Goal: Task Accomplishment & Management: Manage account settings

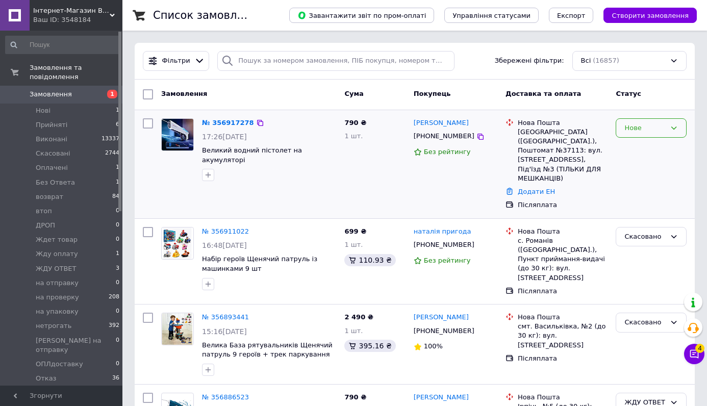
click at [664, 129] on div "Нове" at bounding box center [645, 128] width 41 height 11
click at [652, 148] on li "Прийнято" at bounding box center [652, 149] width 70 height 19
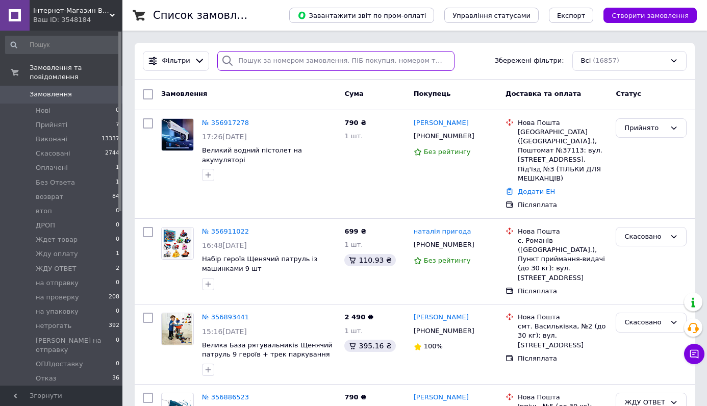
click at [327, 60] on input "search" at bounding box center [335, 61] width 237 height 20
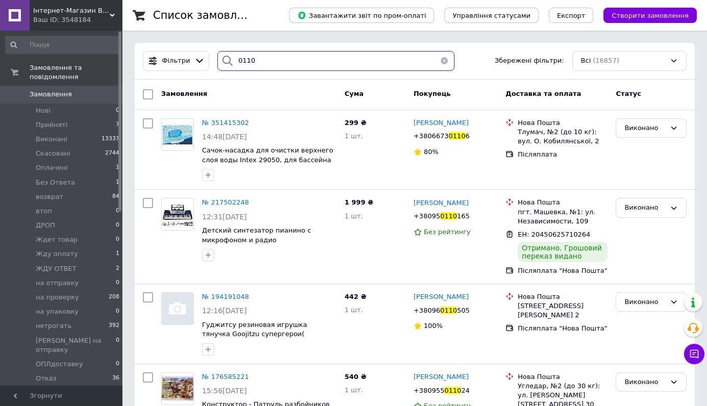
type input "0110"
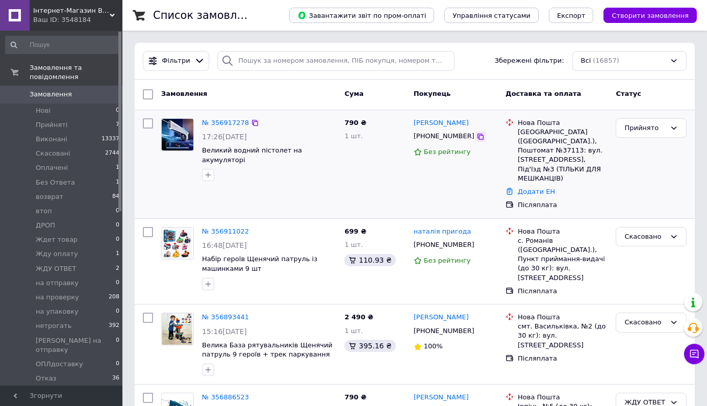
click at [477, 135] on icon at bounding box center [481, 137] width 8 height 8
click at [214, 118] on div "№ 356917278" at bounding box center [225, 123] width 49 height 12
click at [225, 121] on link "№ 356917278" at bounding box center [225, 123] width 47 height 8
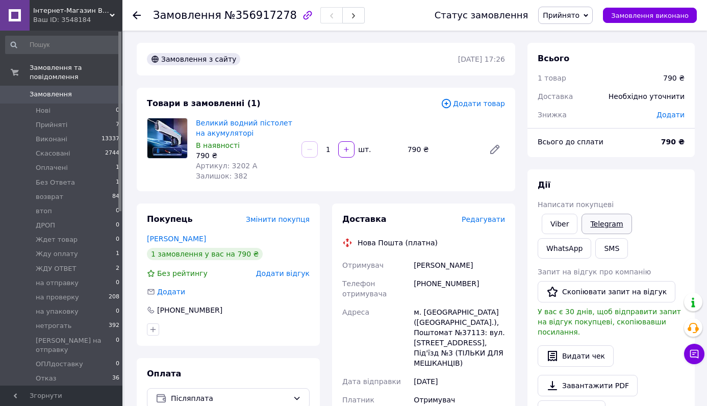
click at [612, 226] on link "Telegram" at bounding box center [607, 224] width 50 height 20
click at [100, 93] on span "0" at bounding box center [108, 94] width 28 height 9
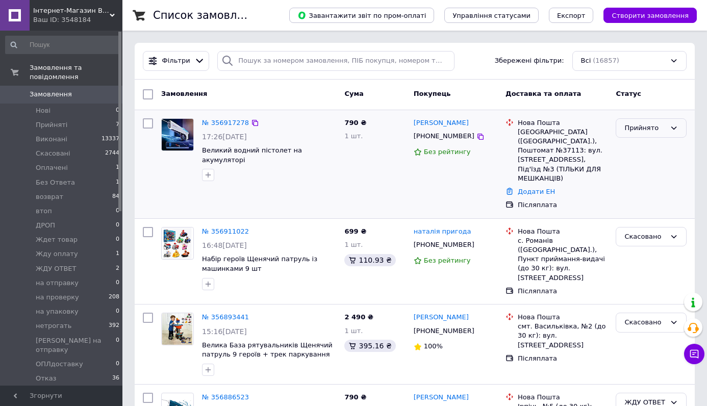
drag, startPoint x: 646, startPoint y: 115, endPoint x: 648, endPoint y: 120, distance: 5.3
click at [646, 115] on div "Прийнято" at bounding box center [651, 164] width 79 height 100
click at [651, 122] on div "Прийнято" at bounding box center [651, 128] width 71 height 20
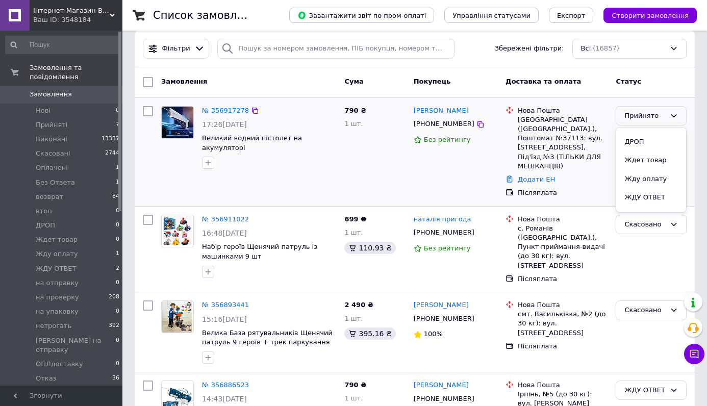
scroll to position [105, 0]
click at [649, 196] on li "ЖДУ ОТВЕТ" at bounding box center [652, 199] width 70 height 19
